Goal: Information Seeking & Learning: Understand process/instructions

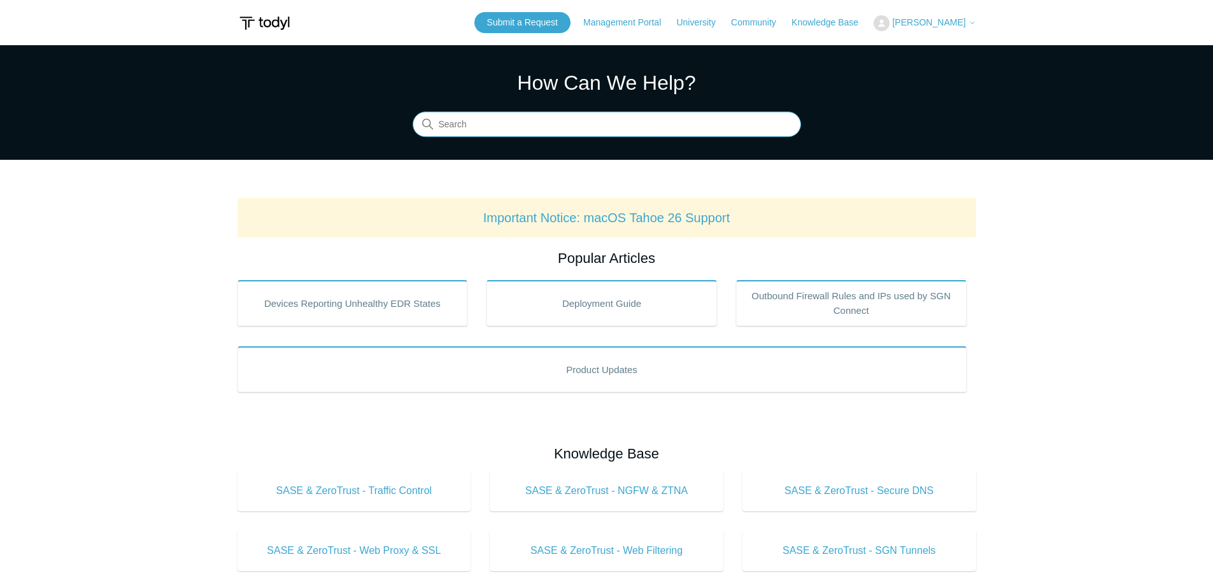
click at [570, 127] on input "Search" at bounding box center [607, 124] width 389 height 25
type input "uniinstall"
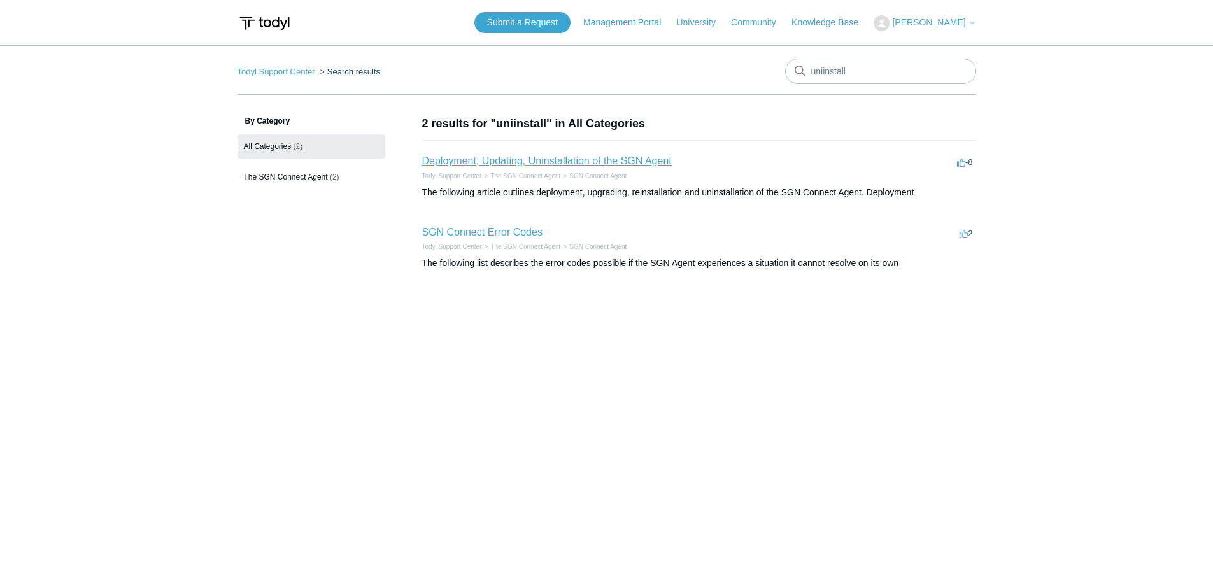
click at [558, 159] on link "Deployment, Updating, Uninstallation of the SGN Agent" at bounding box center [547, 160] width 250 height 11
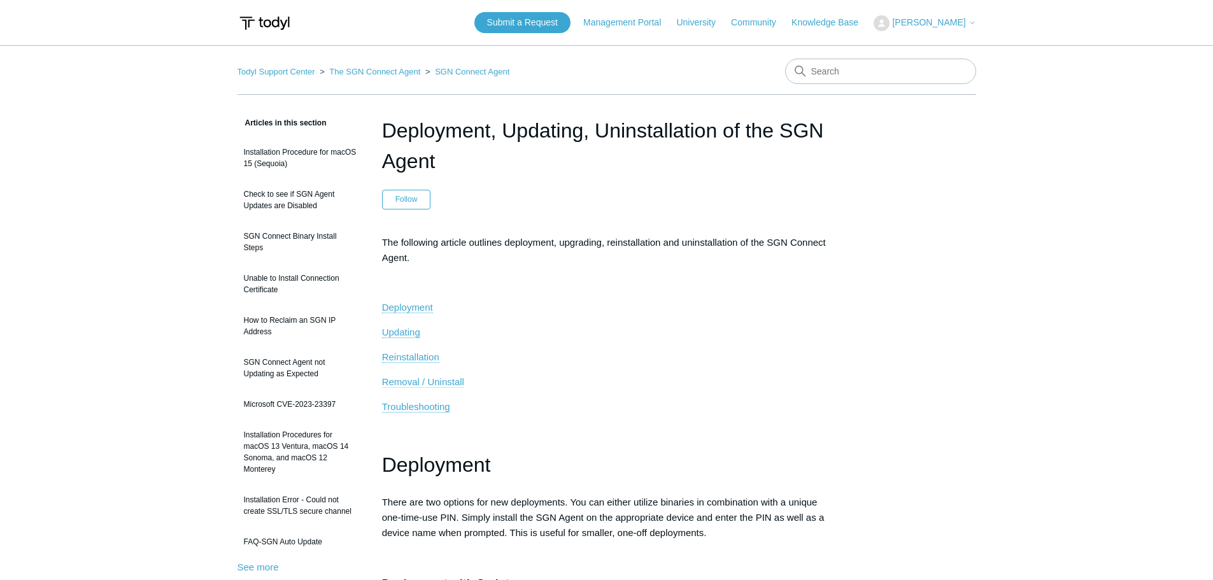
click at [448, 378] on span "Removal / Uninstall" at bounding box center [423, 381] width 82 height 11
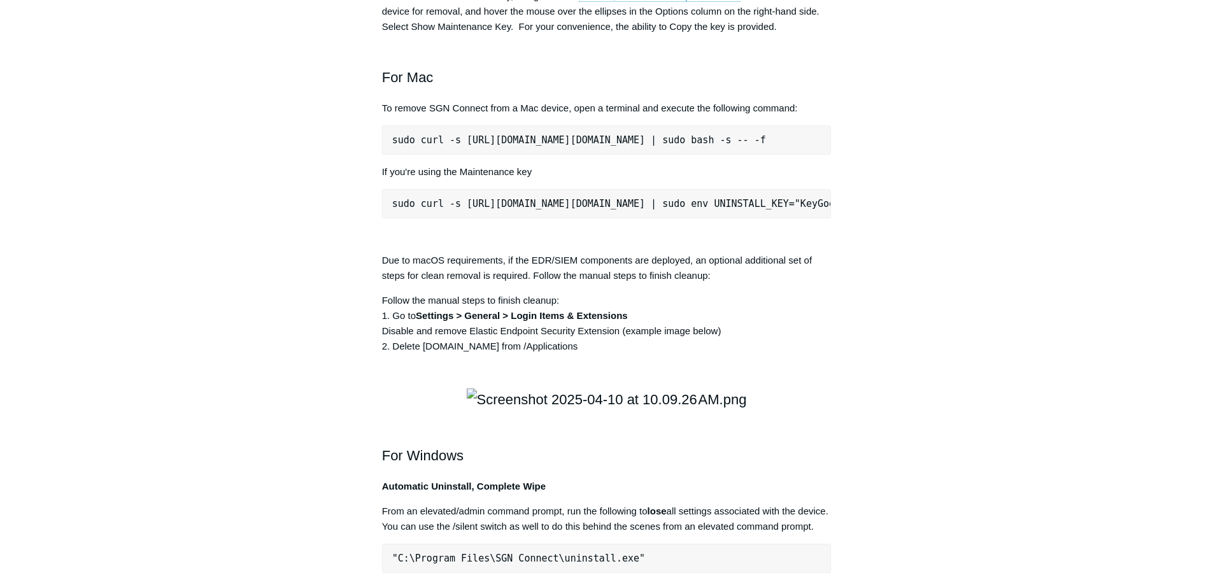
scroll to position [1634, 0]
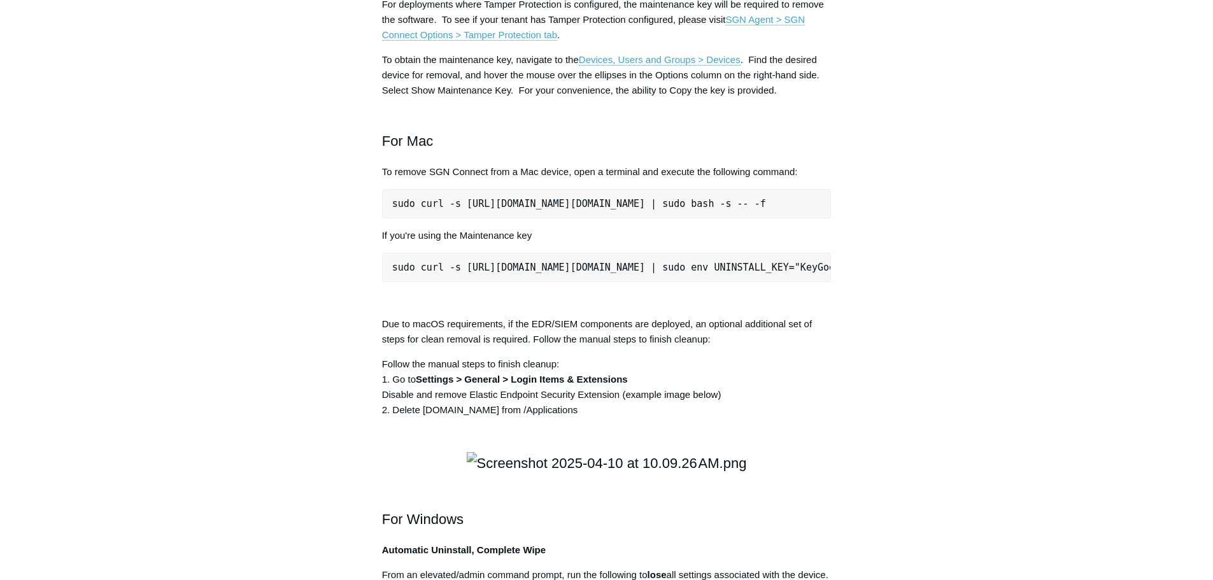
drag, startPoint x: 818, startPoint y: 375, endPoint x: 368, endPoint y: 372, distance: 451.0
click at [368, 372] on article "Deployment, Updating, Uninstallation of the SGN Agent Follow Not yet followed b…" at bounding box center [607, 271] width 488 height 3580
copy pre "sudo curl -s https://portal.todyl.com/tools/MacUninstall.sh | sudo bash -s -- -f"
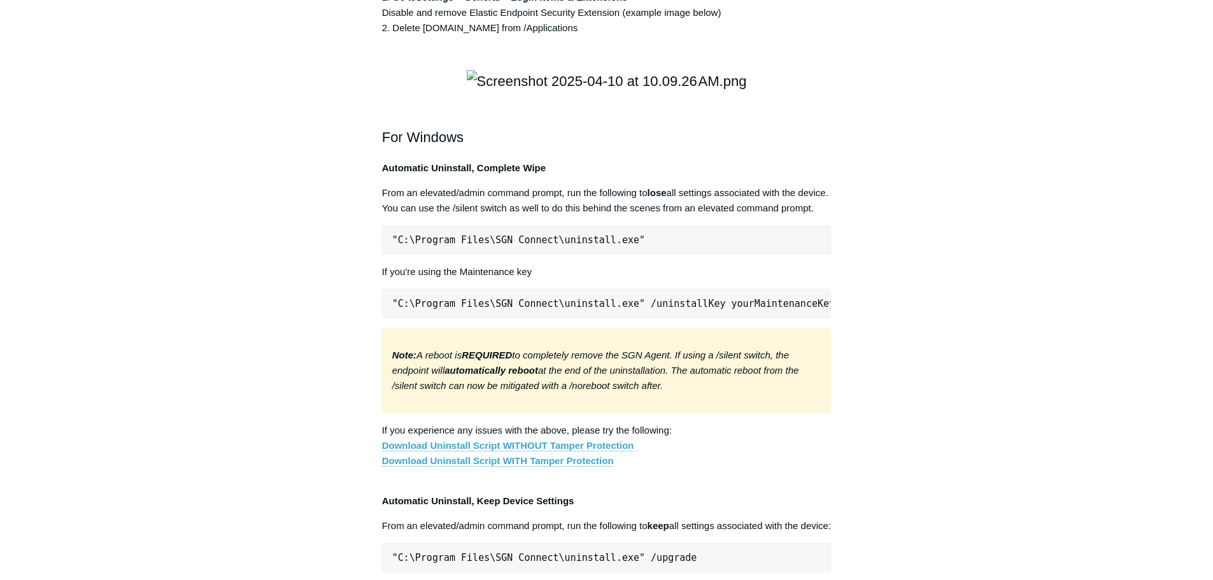
scroll to position [2399, 0]
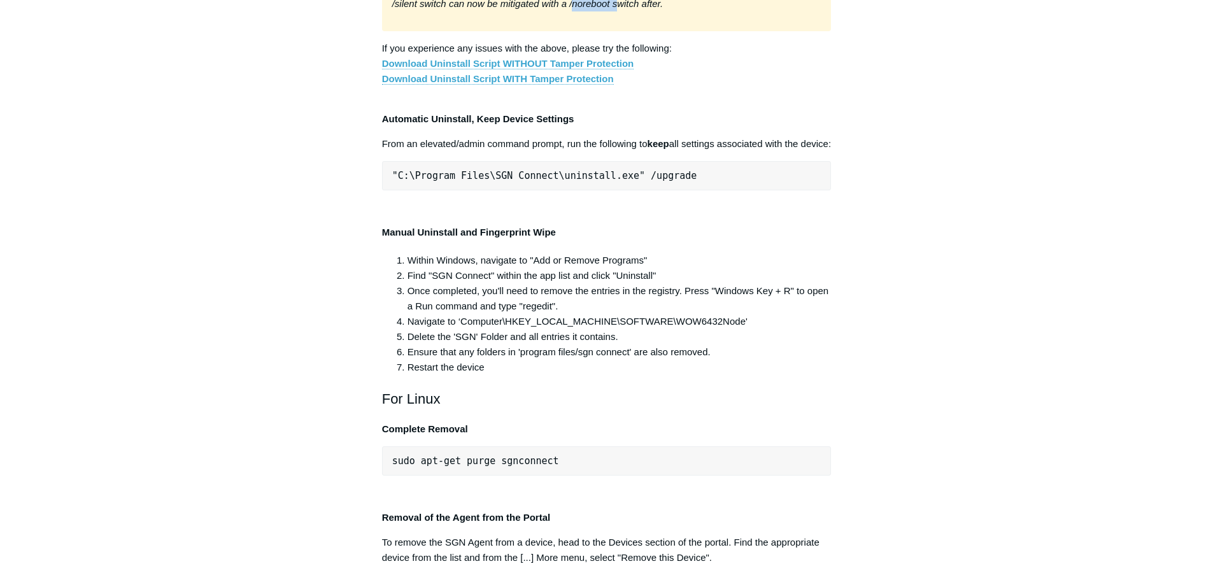
drag, startPoint x: 575, startPoint y: 464, endPoint x: 534, endPoint y: 461, distance: 41.5
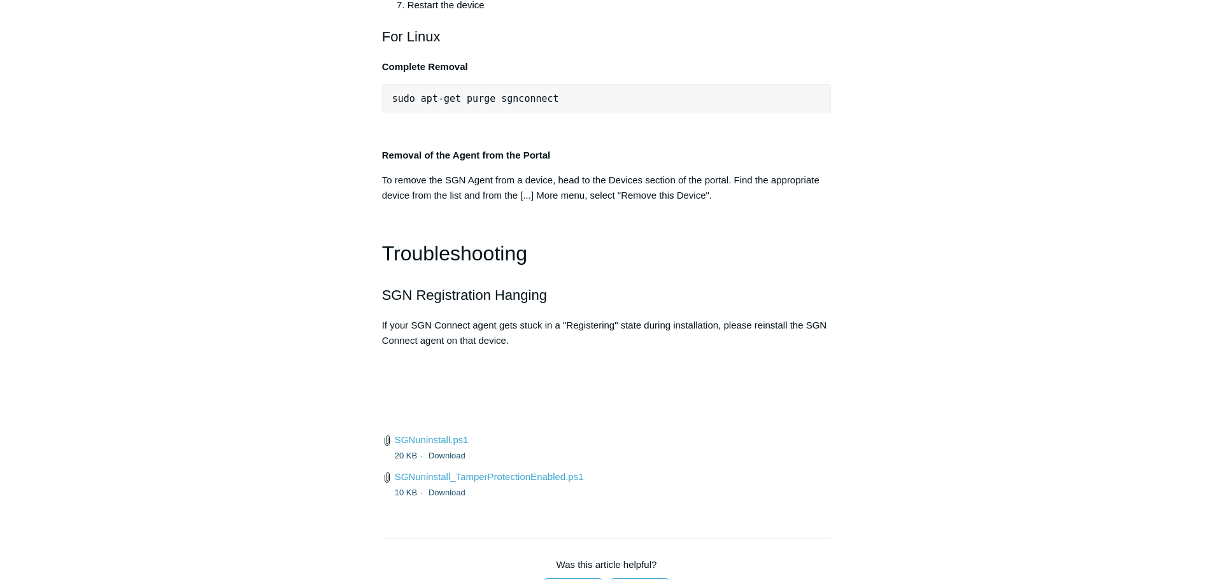
scroll to position [2757, 0]
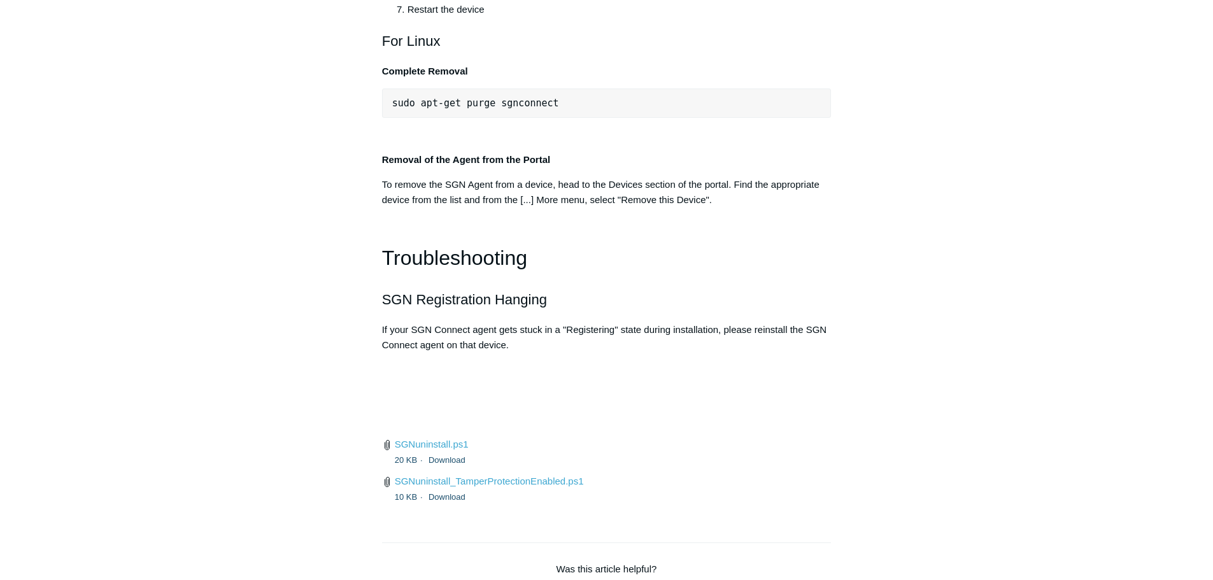
drag, startPoint x: 678, startPoint y: 277, endPoint x: 390, endPoint y: 277, distance: 287.3
drag, startPoint x: 392, startPoint y: 77, endPoint x: 652, endPoint y: 123, distance: 263.9
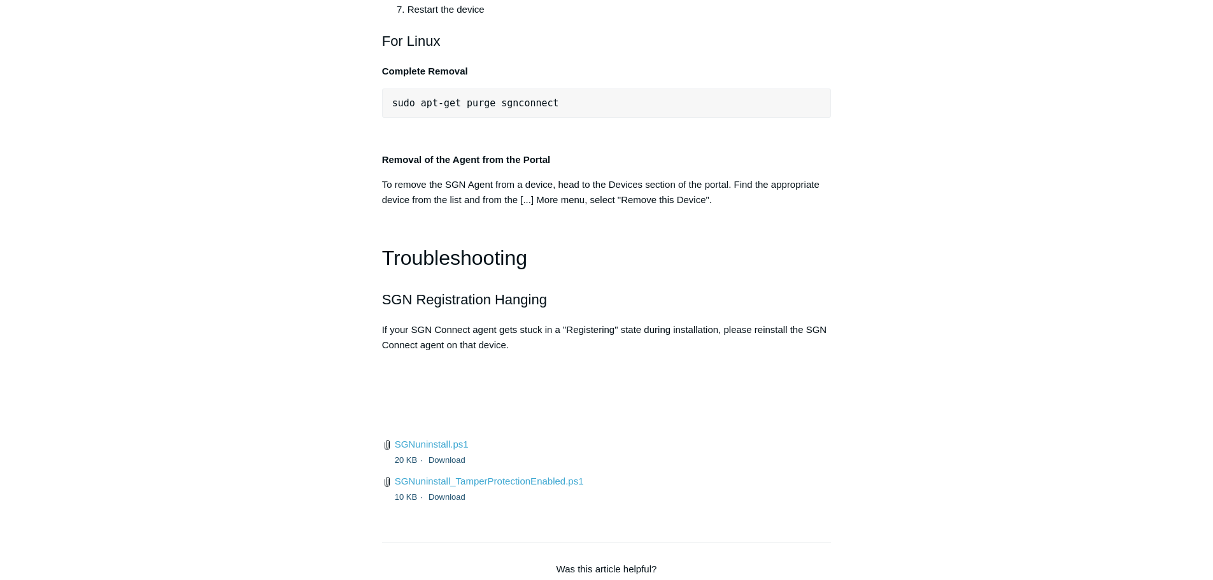
copy em "Note: A reboot is REQUIRED to completely remove the SGN Agent. If using a /sile…"
